Goal: Task Accomplishment & Management: Use online tool/utility

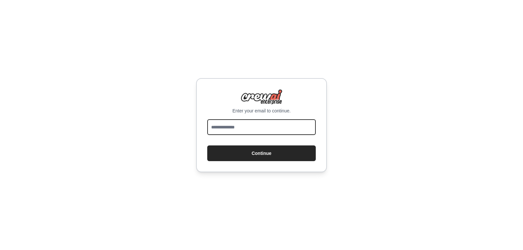
click at [266, 124] on input "email" at bounding box center [261, 127] width 108 height 16
type input "**********"
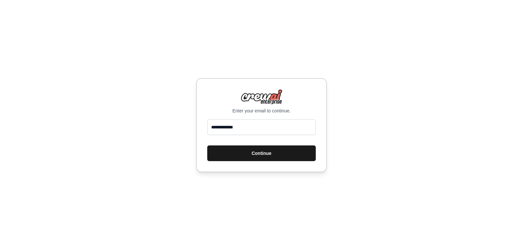
click at [266, 153] on button "Continue" at bounding box center [261, 153] width 108 height 16
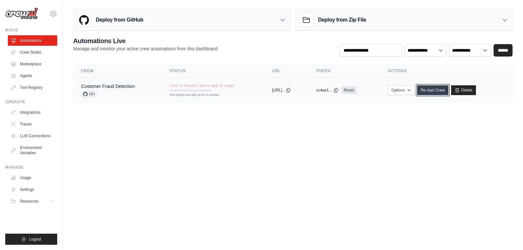
click at [435, 91] on link "Re-start Crew" at bounding box center [432, 90] width 31 height 10
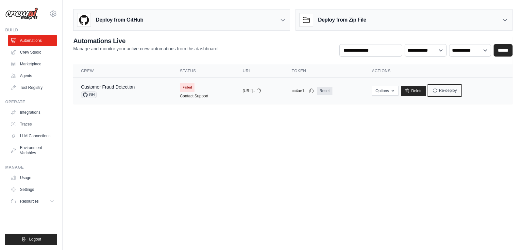
click at [448, 92] on button "Re-deploy" at bounding box center [445, 91] width 32 height 10
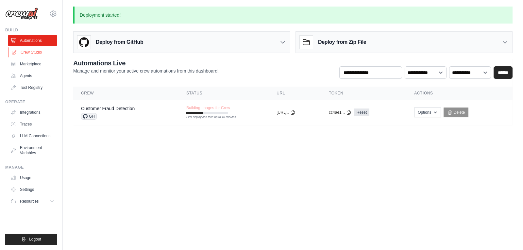
click at [39, 54] on link "Crew Studio" at bounding box center [32, 52] width 49 height 10
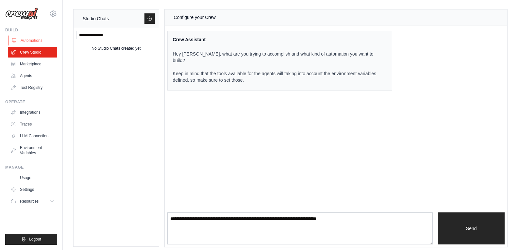
click at [29, 41] on link "Automations" at bounding box center [32, 40] width 49 height 10
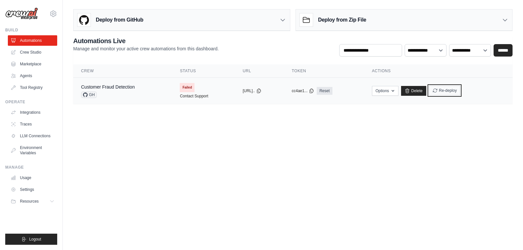
click at [460, 91] on button "Re-deploy" at bounding box center [445, 91] width 32 height 10
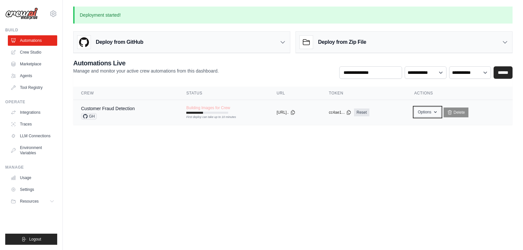
click at [429, 109] on button "Options" at bounding box center [427, 112] width 26 height 10
click at [431, 113] on button "Options" at bounding box center [427, 112] width 26 height 10
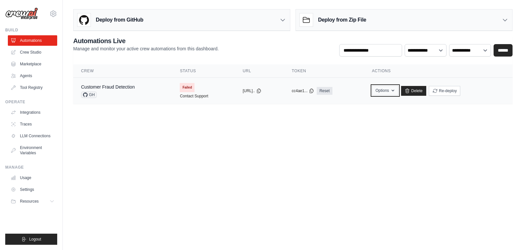
click at [383, 89] on button "Options" at bounding box center [385, 91] width 26 height 10
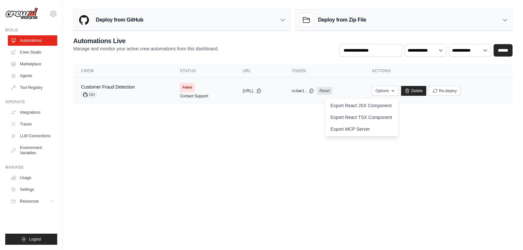
click at [362, 82] on td "copied cc4ae1... Reset" at bounding box center [324, 91] width 80 height 26
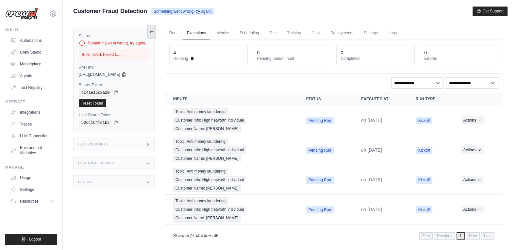
click at [153, 29] on icon at bounding box center [151, 31] width 5 height 5
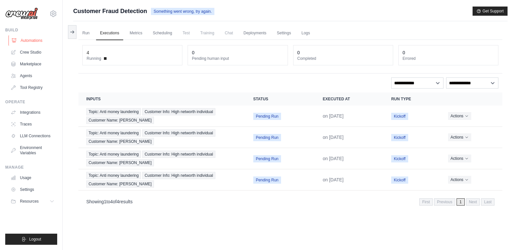
click at [41, 42] on link "Automations" at bounding box center [32, 40] width 49 height 10
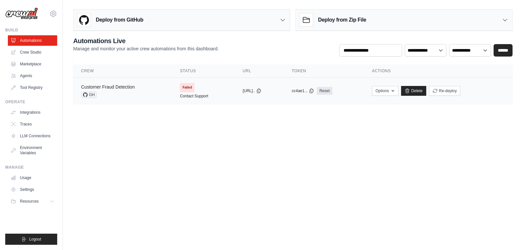
click at [101, 86] on link "Customer Fraud Detection" at bounding box center [108, 86] width 54 height 5
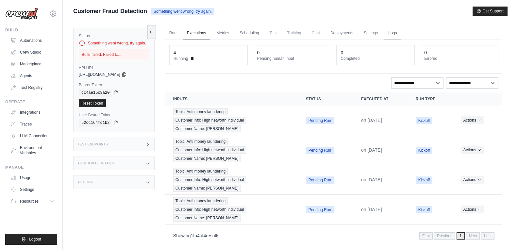
click at [399, 33] on link "Logs" at bounding box center [392, 33] width 16 height 14
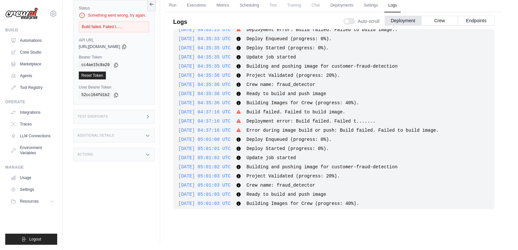
scroll to position [603, 0]
click at [46, 40] on link "Automations" at bounding box center [32, 40] width 49 height 10
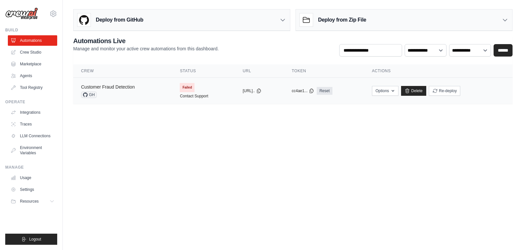
click at [116, 86] on link "Customer Fraud Detection" at bounding box center [108, 86] width 54 height 5
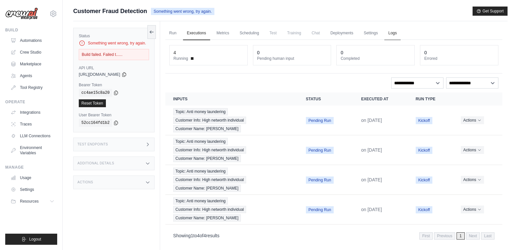
click at [394, 33] on link "Logs" at bounding box center [392, 33] width 16 height 14
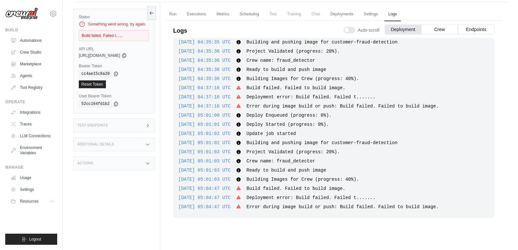
scroll to position [28, 0]
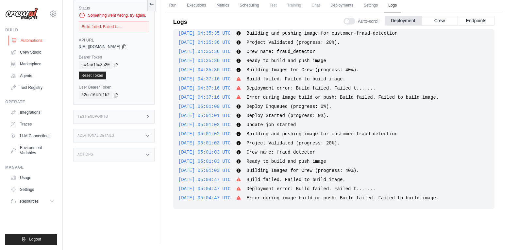
click at [32, 42] on link "Automations" at bounding box center [32, 40] width 49 height 10
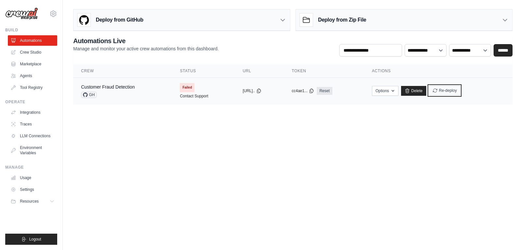
click at [456, 92] on button "Re-deploy" at bounding box center [445, 91] width 32 height 10
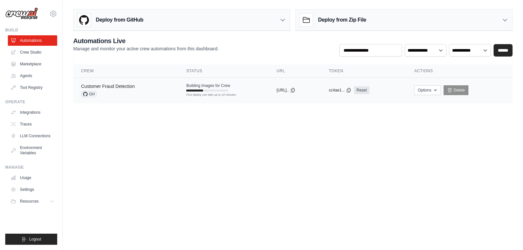
click at [107, 85] on link "Customer Fraud Detection" at bounding box center [108, 86] width 54 height 5
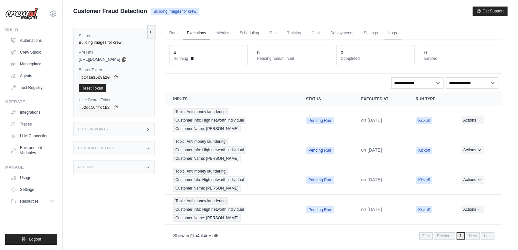
click at [388, 31] on link "Logs" at bounding box center [392, 33] width 16 height 14
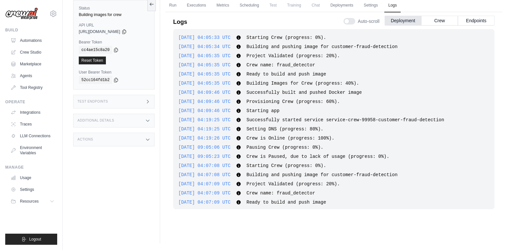
scroll to position [715, 0]
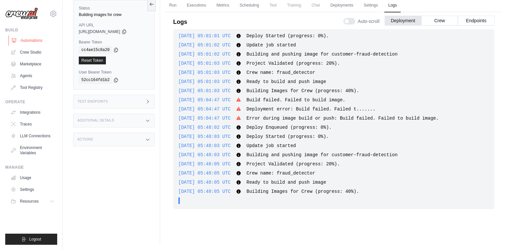
click at [23, 40] on link "Automations" at bounding box center [32, 40] width 49 height 10
